Goal: Task Accomplishment & Management: Manage account settings

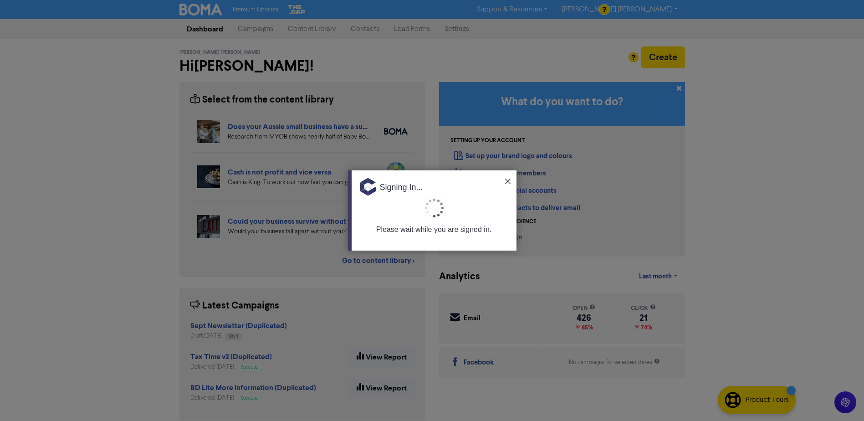
click at [323, 61] on div at bounding box center [432, 210] width 864 height 421
click at [172, 135] on div at bounding box center [432, 210] width 864 height 421
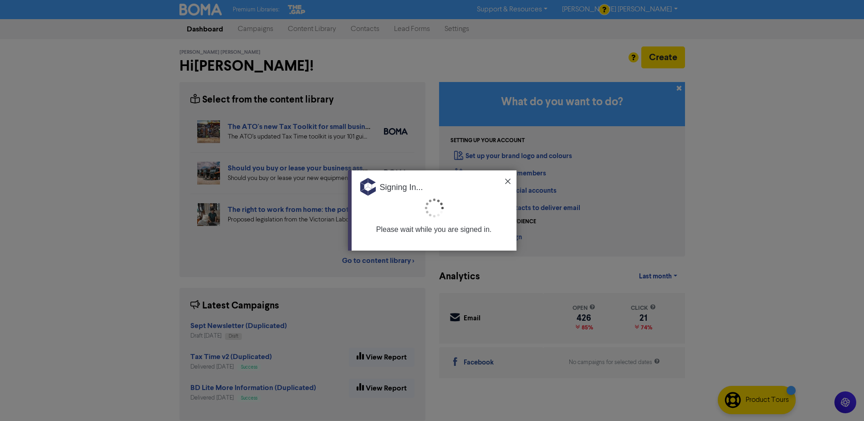
click at [284, 65] on div at bounding box center [432, 210] width 864 height 421
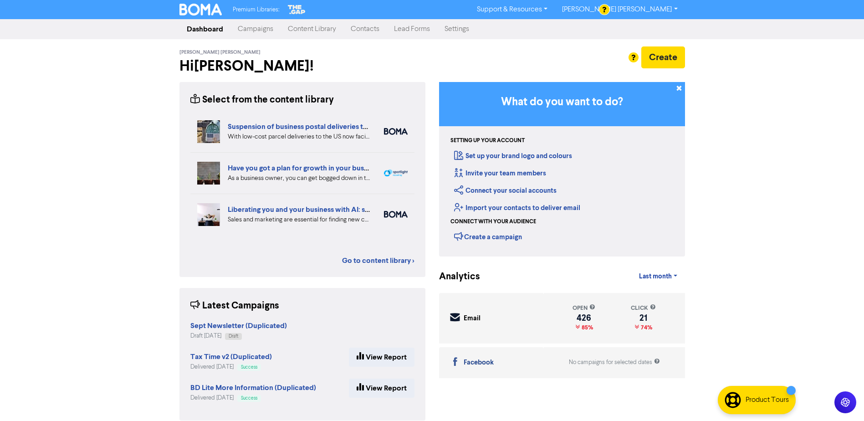
click at [265, 28] on link "Campaigns" at bounding box center [255, 29] width 50 height 18
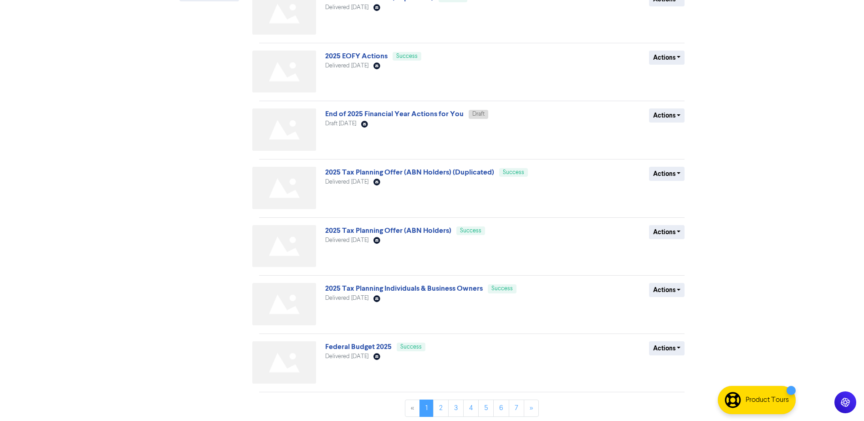
scroll to position [260, 0]
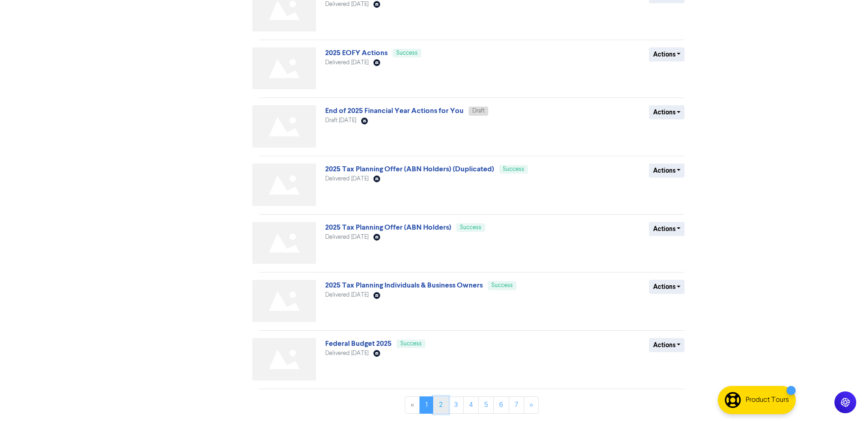
click at [444, 404] on link "2" at bounding box center [440, 404] width 15 height 17
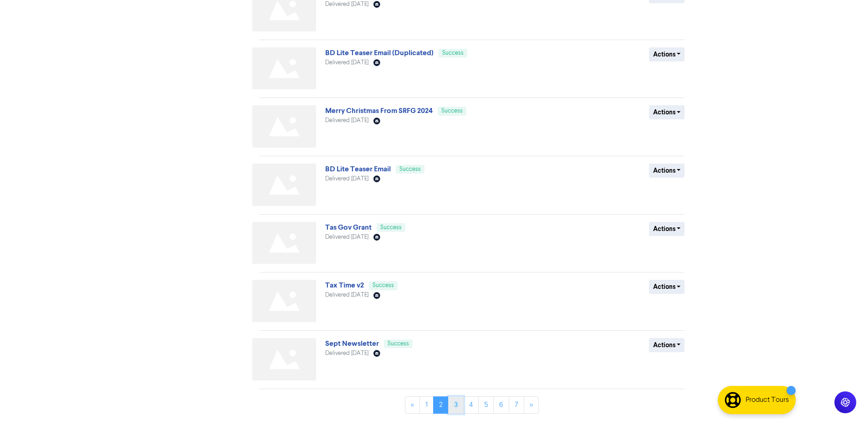
click at [452, 404] on link "3" at bounding box center [455, 404] width 15 height 17
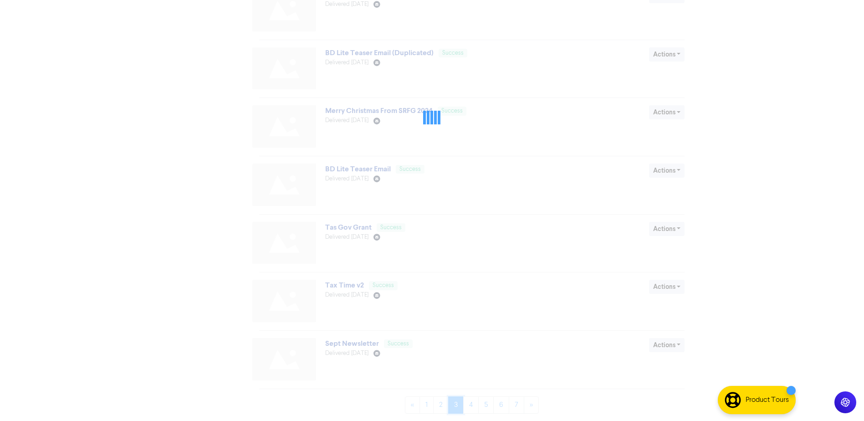
scroll to position [0, 0]
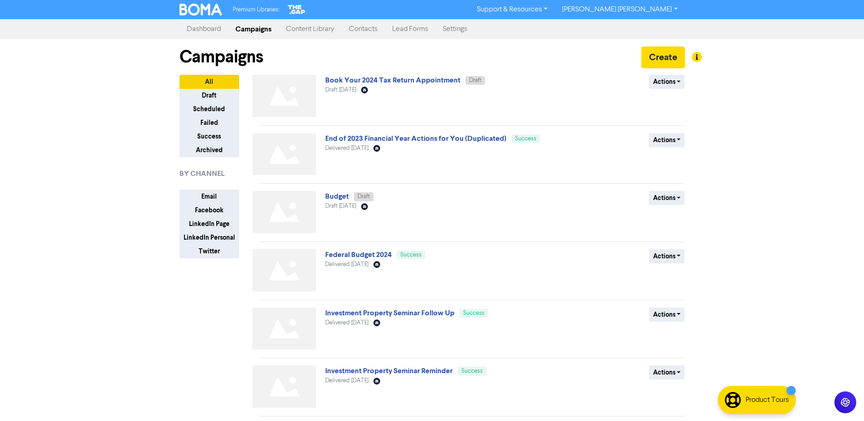
click at [173, 392] on div "All Draft Scheduled Failed Success Archived BY CHANNEL Email Facebook LinkedIn …" at bounding box center [216, 378] width 87 height 606
click at [759, 112] on div "Premium Libraries: Support & Resources Video Tutorials FAQ & Guides Marketing E…" at bounding box center [432, 210] width 864 height 421
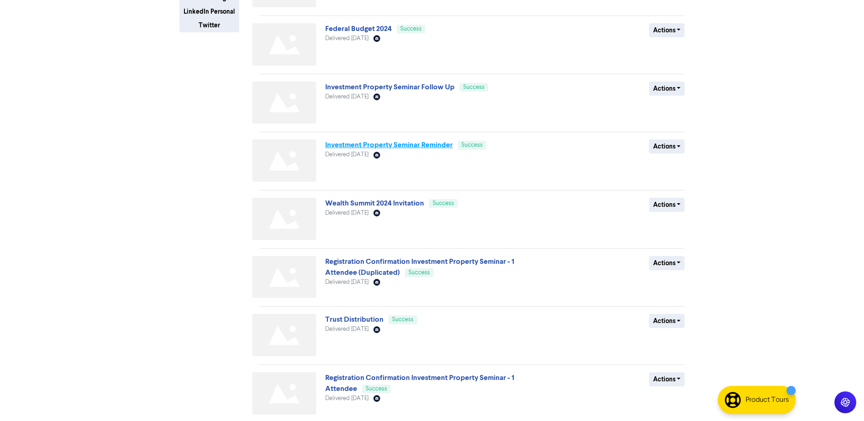
scroll to position [260, 0]
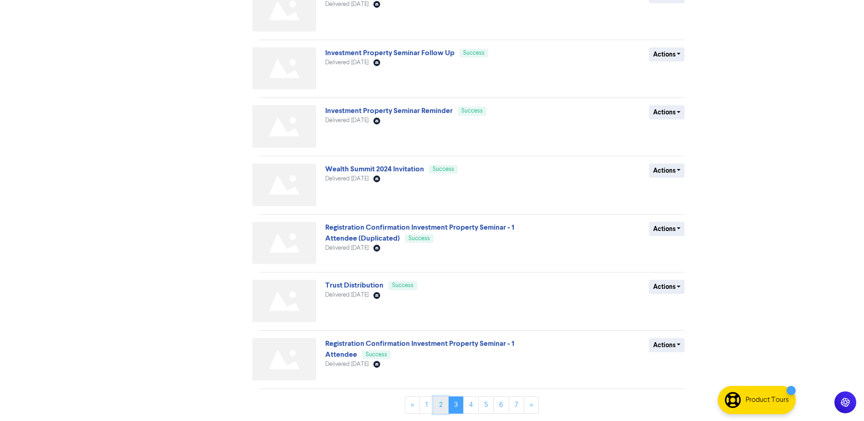
click at [444, 401] on link "2" at bounding box center [440, 404] width 15 height 17
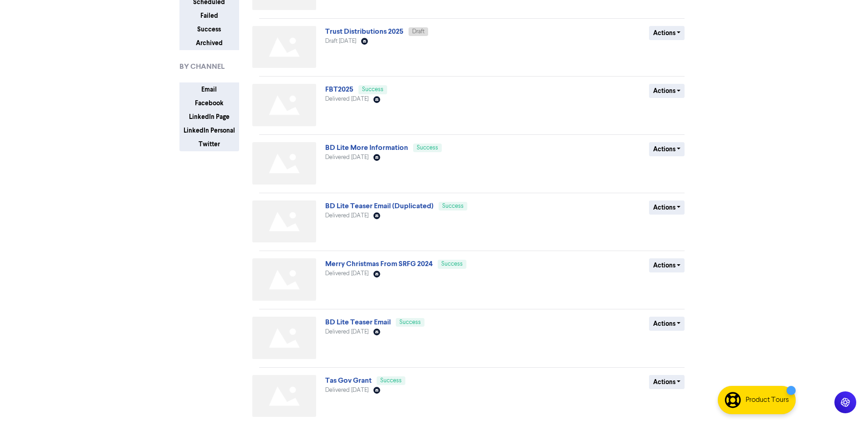
scroll to position [102, 0]
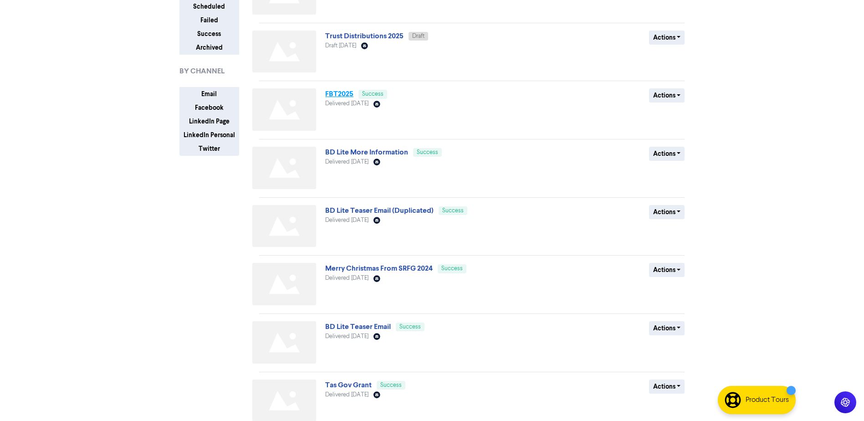
click at [341, 93] on link "FBT2025" at bounding box center [339, 93] width 28 height 9
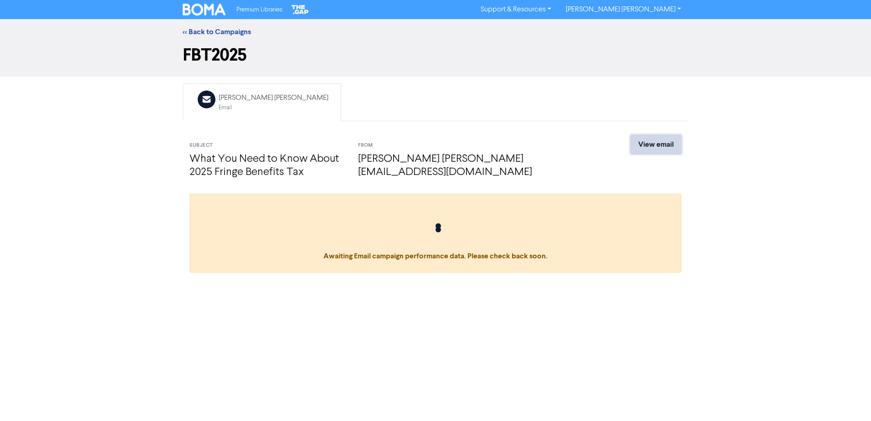
click at [660, 142] on link "View email" at bounding box center [655, 144] width 51 height 19
